Goal: Task Accomplishment & Management: Manage account settings

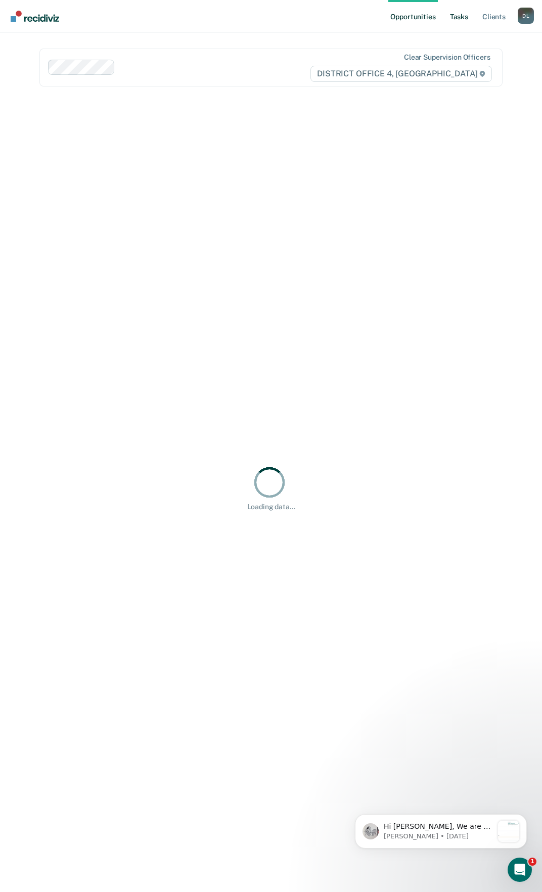
click at [456, 19] on link "Tasks" at bounding box center [459, 16] width 22 height 32
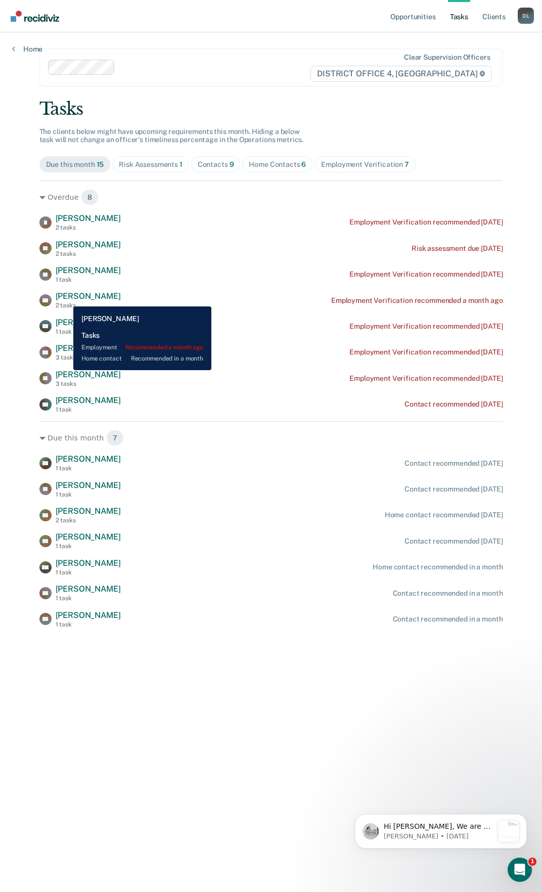
click at [66, 299] on span "[PERSON_NAME]" at bounding box center [88, 296] width 65 height 10
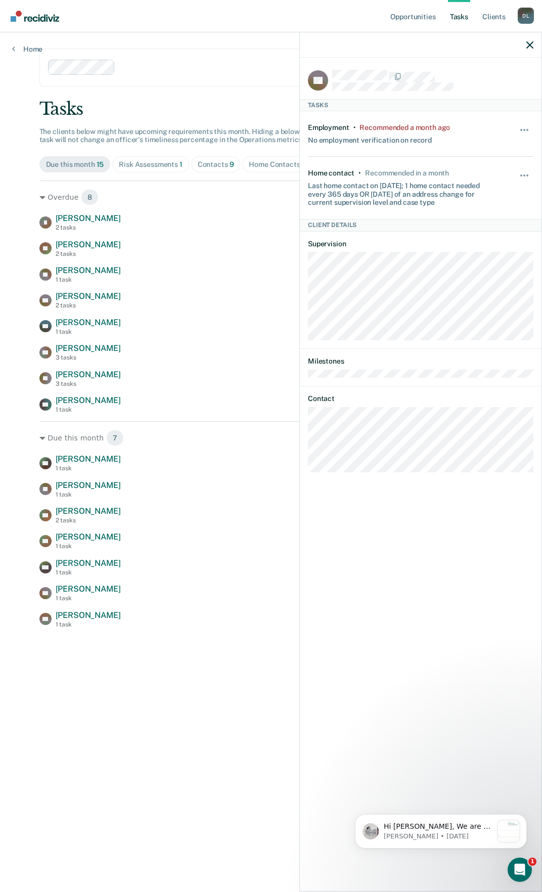
click at [17, 286] on div "Opportunities Tasks Client s [PERSON_NAME] [PERSON_NAME] Profile How it works L…" at bounding box center [271, 446] width 542 height 892
click at [529, 47] on icon "button" at bounding box center [529, 44] width 7 height 7
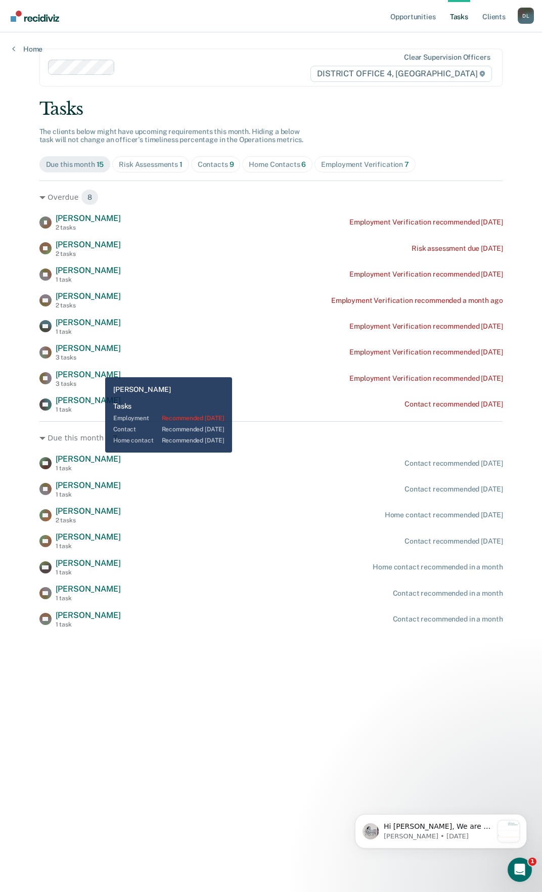
click at [89, 366] on div "[PERSON_NAME] [PERSON_NAME] 2 tasks Employment Verification recommended [DATE] …" at bounding box center [270, 313] width 463 height 200
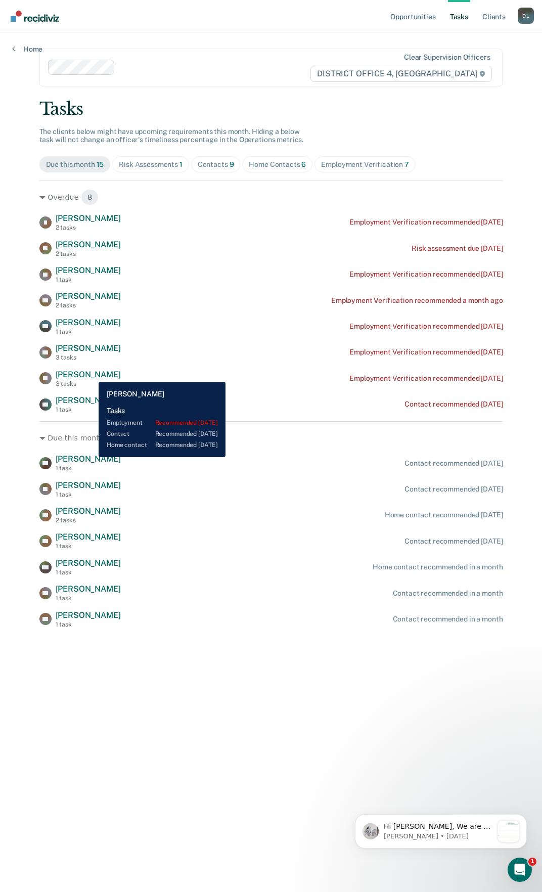
click at [91, 374] on span "[PERSON_NAME]" at bounding box center [88, 374] width 65 height 10
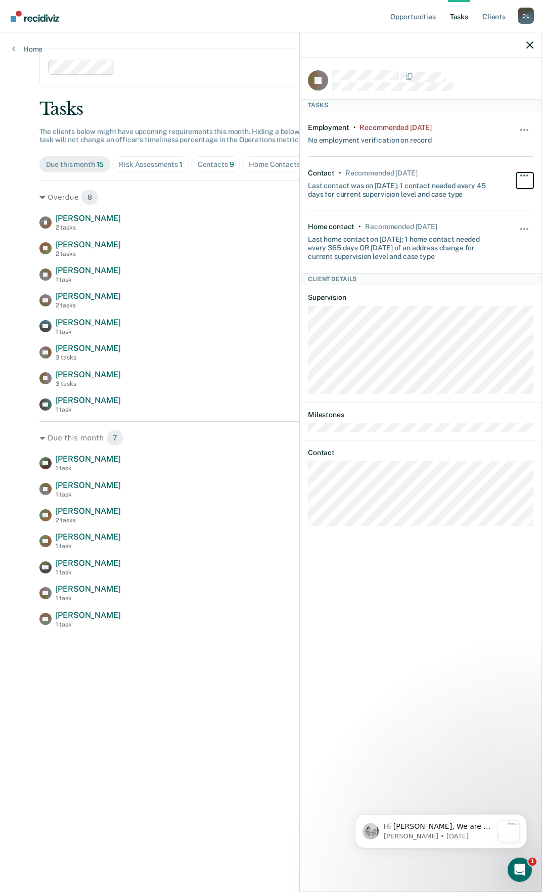
click at [528, 172] on button "button" at bounding box center [524, 180] width 17 height 16
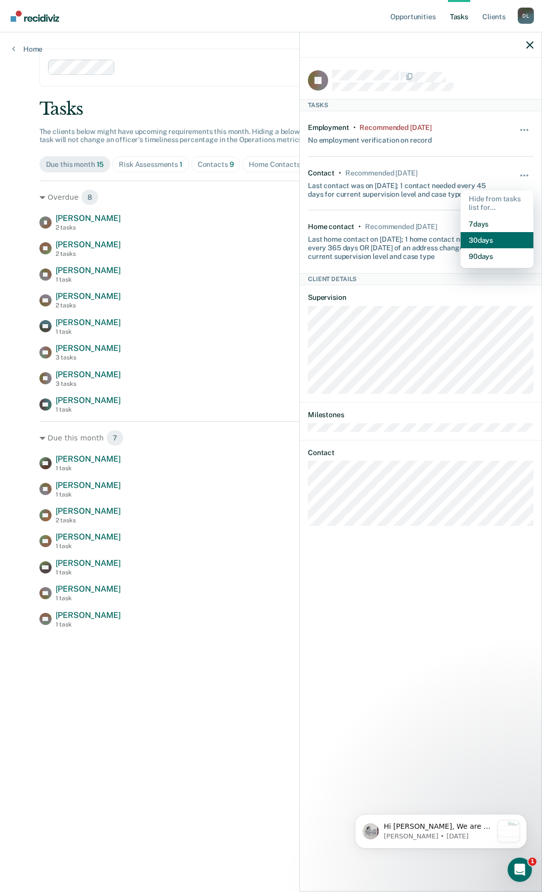
click at [490, 241] on button "30 days" at bounding box center [496, 240] width 73 height 16
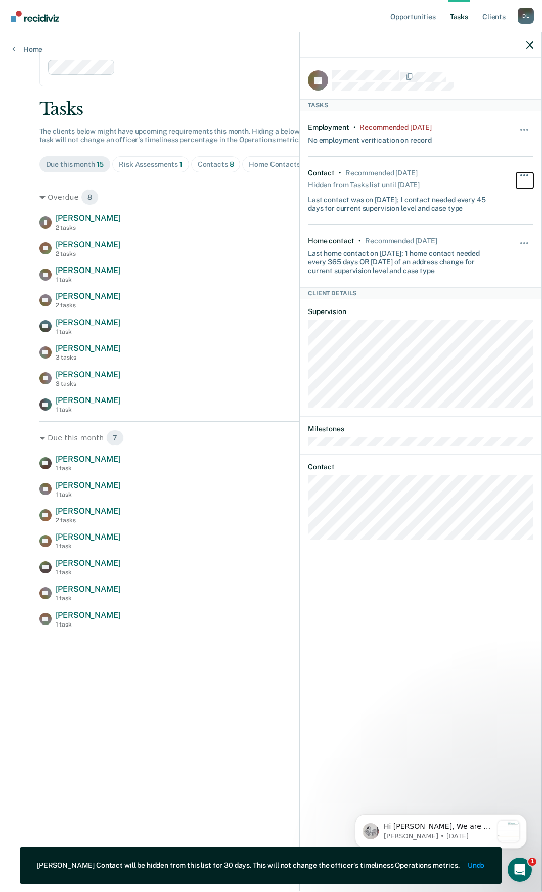
click at [527, 174] on span "button" at bounding box center [527, 175] width 2 height 2
click at [495, 128] on div "Employment • Recommended [DATE] No employment verification on record" at bounding box center [402, 133] width 188 height 21
click at [521, 242] on span "button" at bounding box center [521, 243] width 2 height 2
click at [488, 307] on button "30 days" at bounding box center [496, 308] width 73 height 16
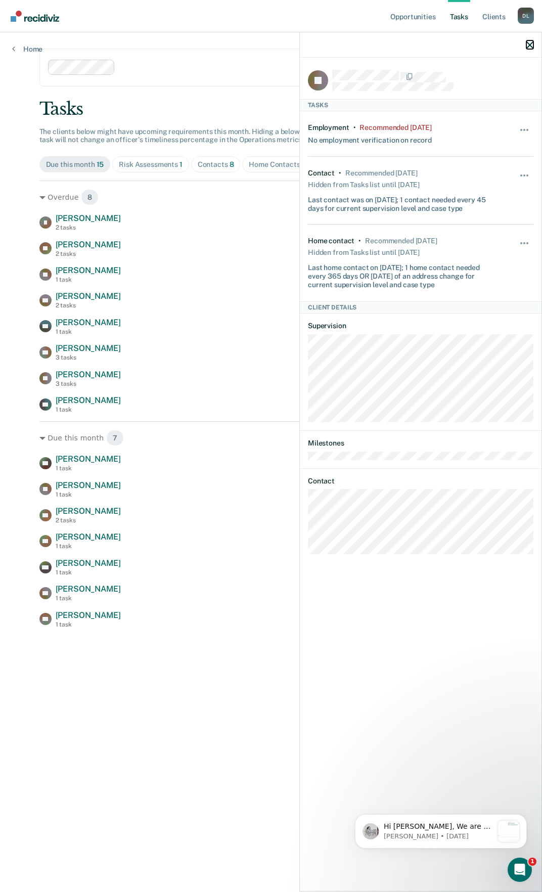
click at [528, 45] on icon "button" at bounding box center [529, 44] width 7 height 7
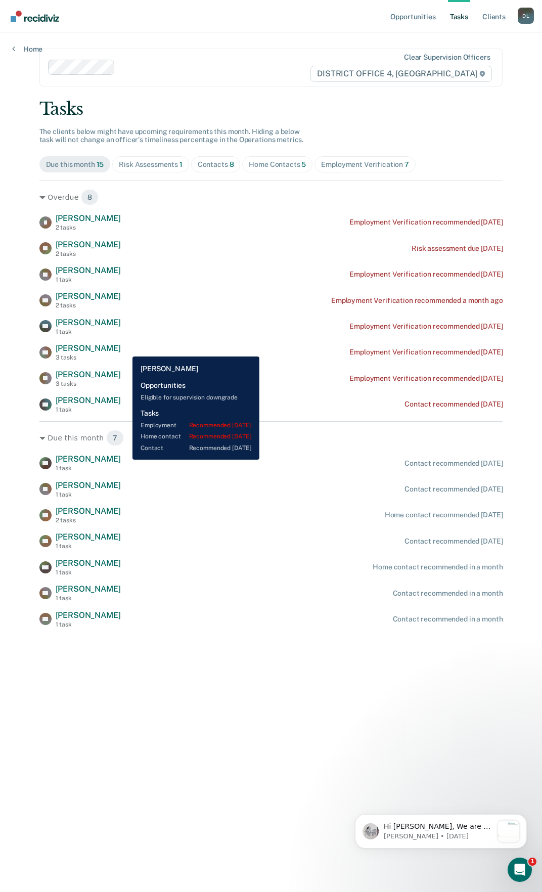
click at [121, 348] on span "[PERSON_NAME]" at bounding box center [88, 348] width 65 height 10
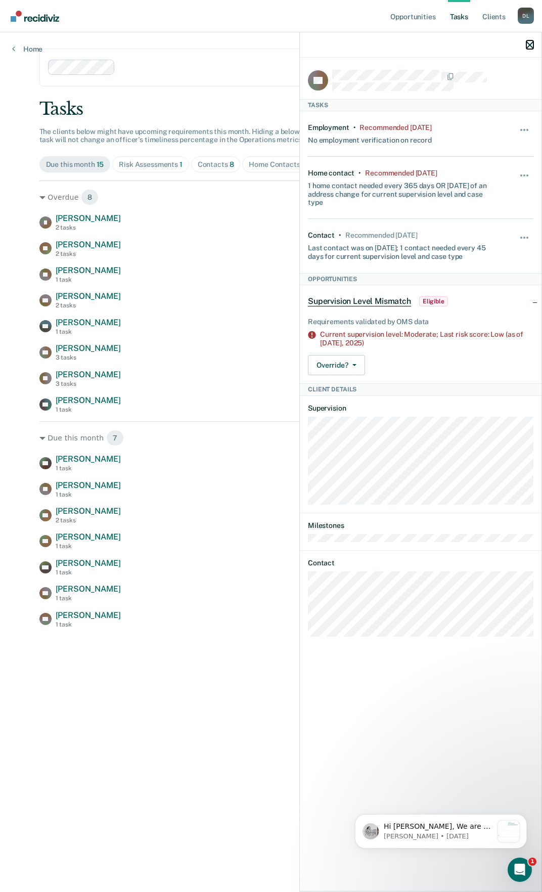
click at [532, 42] on icon "button" at bounding box center [529, 44] width 7 height 7
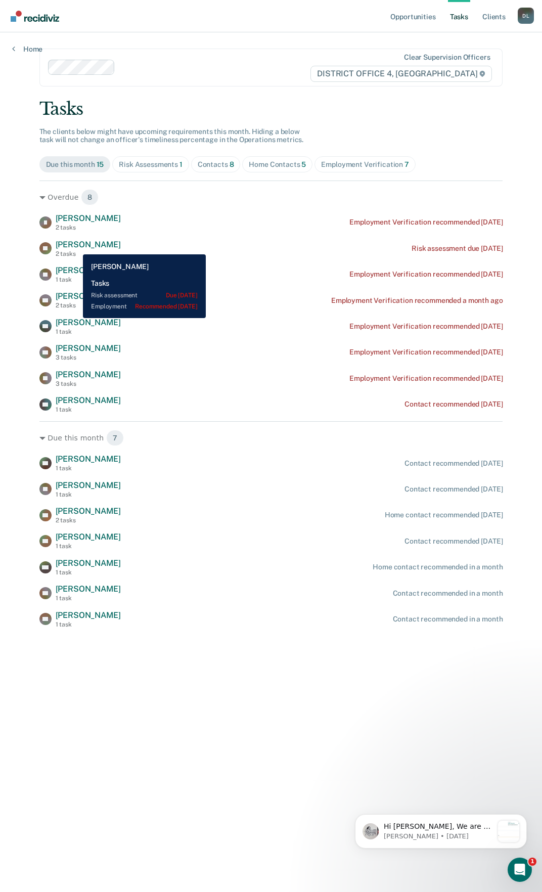
click at [75, 247] on span "[PERSON_NAME]" at bounding box center [88, 245] width 65 height 10
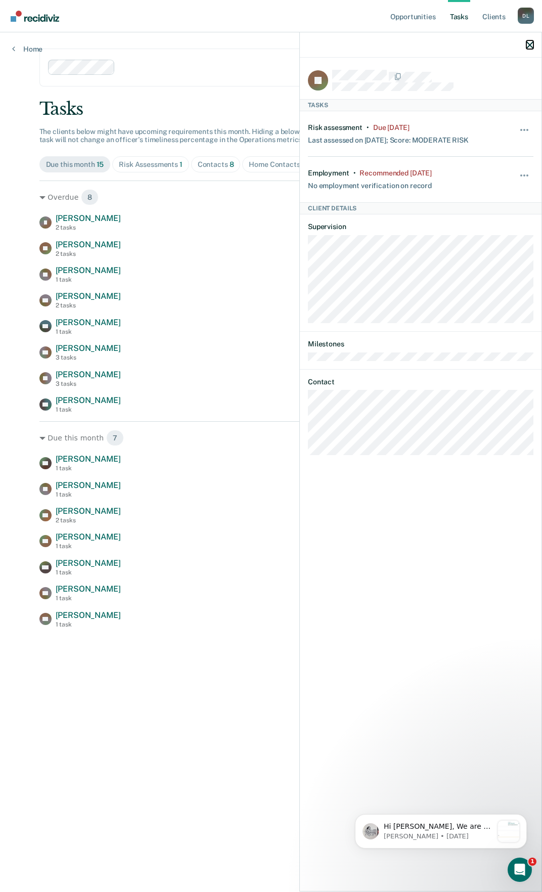
click at [530, 46] on icon "button" at bounding box center [529, 44] width 7 height 7
